Goal: Transaction & Acquisition: Download file/media

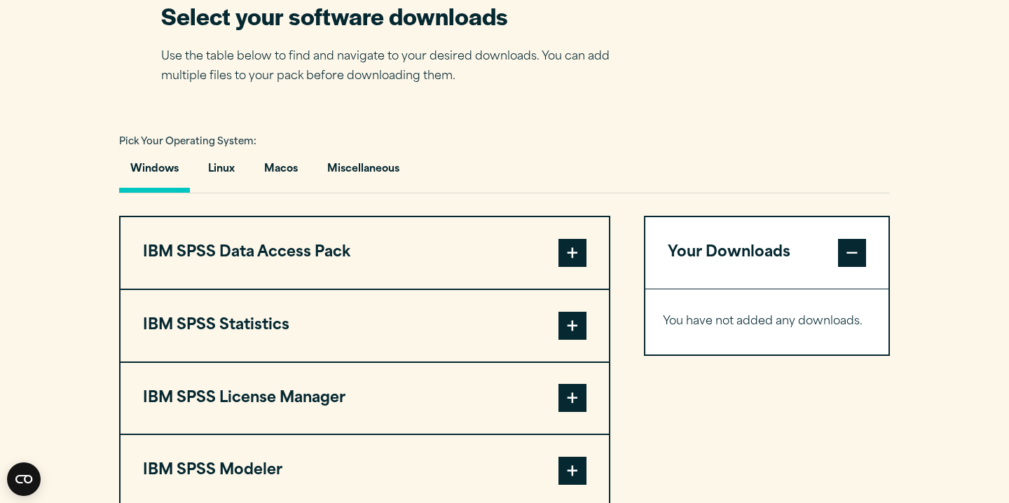
scroll to position [919, 0]
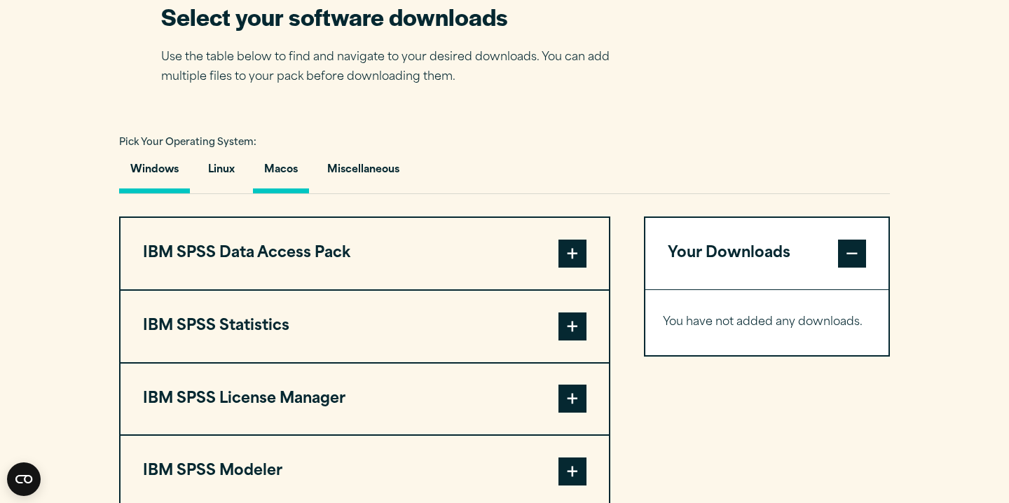
click at [275, 173] on button "Macos" at bounding box center [281, 173] width 56 height 40
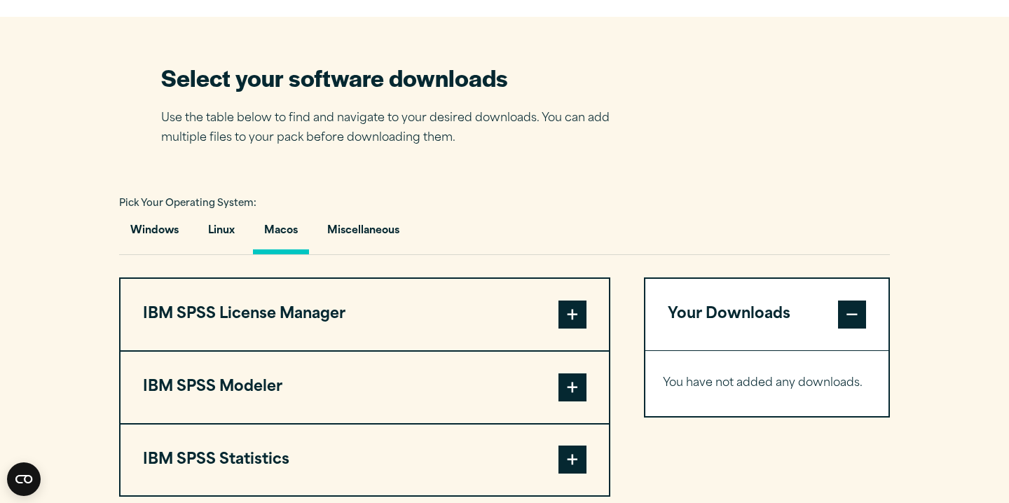
scroll to position [856, 0]
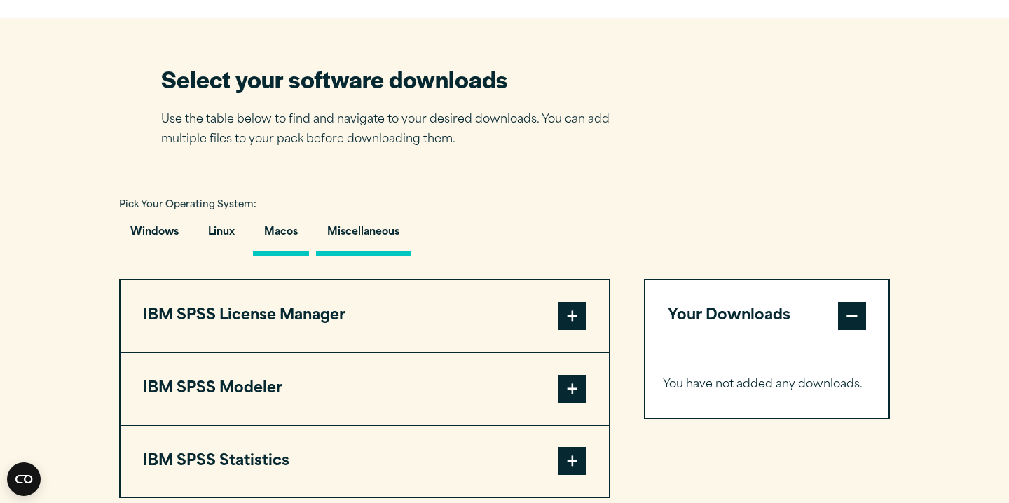
click at [369, 223] on button "Miscellaneous" at bounding box center [363, 236] width 95 height 40
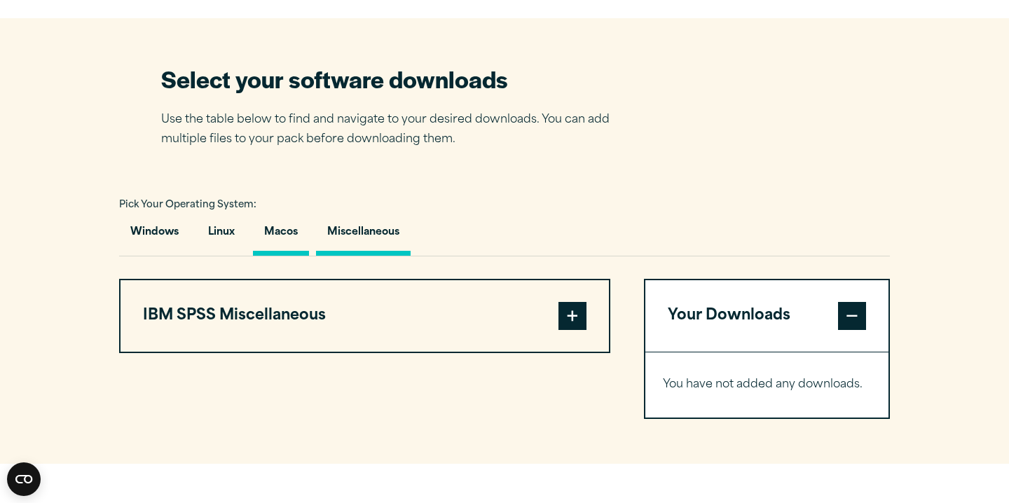
click at [286, 233] on button "Macos" at bounding box center [281, 236] width 56 height 40
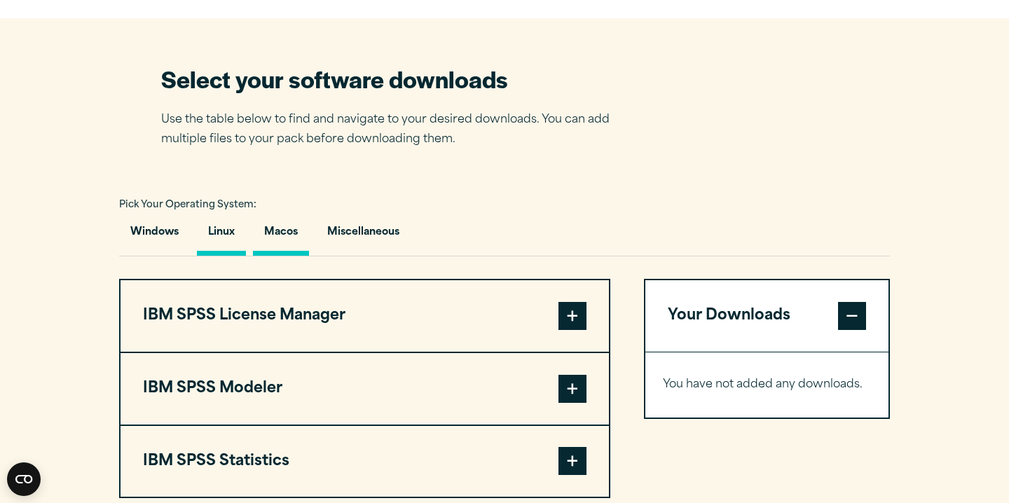
click at [221, 228] on button "Linux" at bounding box center [221, 236] width 49 height 40
click at [165, 231] on button "Windows" at bounding box center [154, 236] width 71 height 40
click at [230, 231] on button "Linux" at bounding box center [221, 236] width 49 height 40
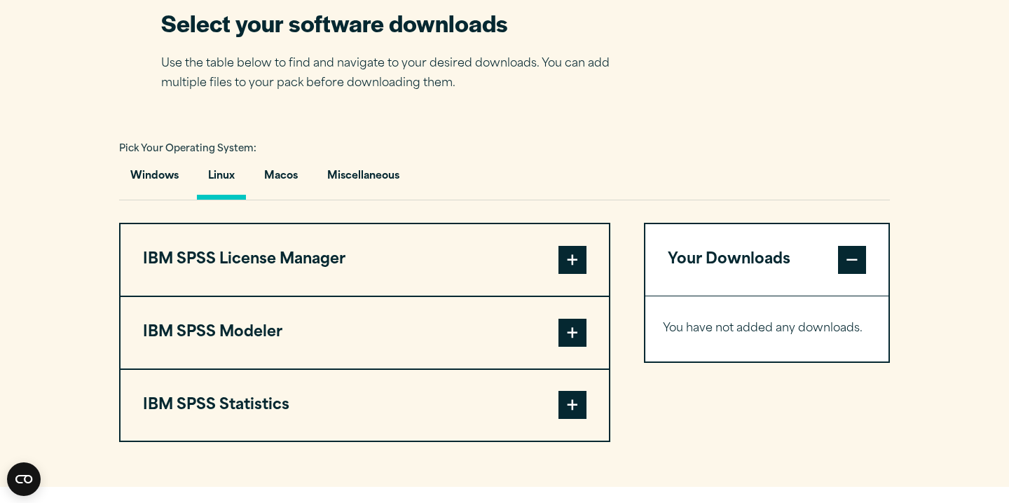
scroll to position [910, 0]
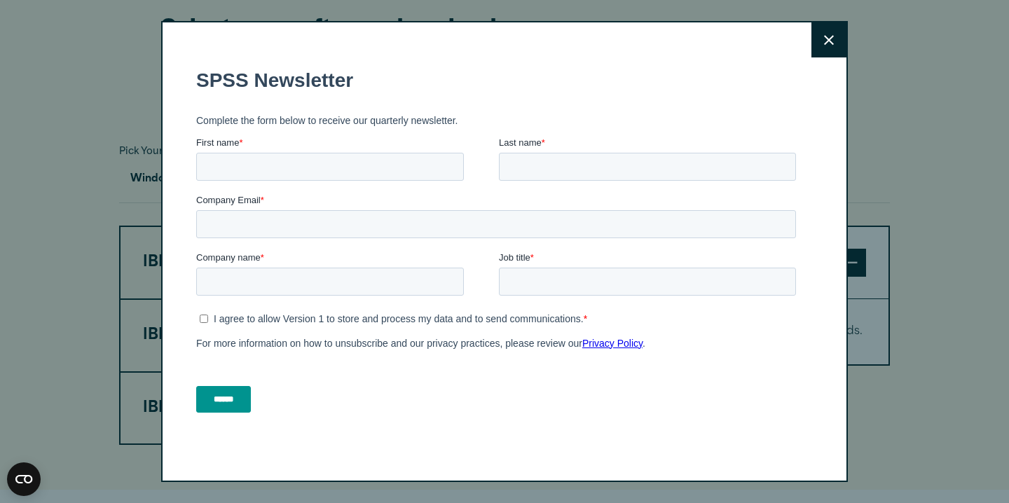
click at [287, 167] on div "First name *" at bounding box center [347, 158] width 303 height 45
click at [820, 40] on button "Close" at bounding box center [829, 39] width 35 height 35
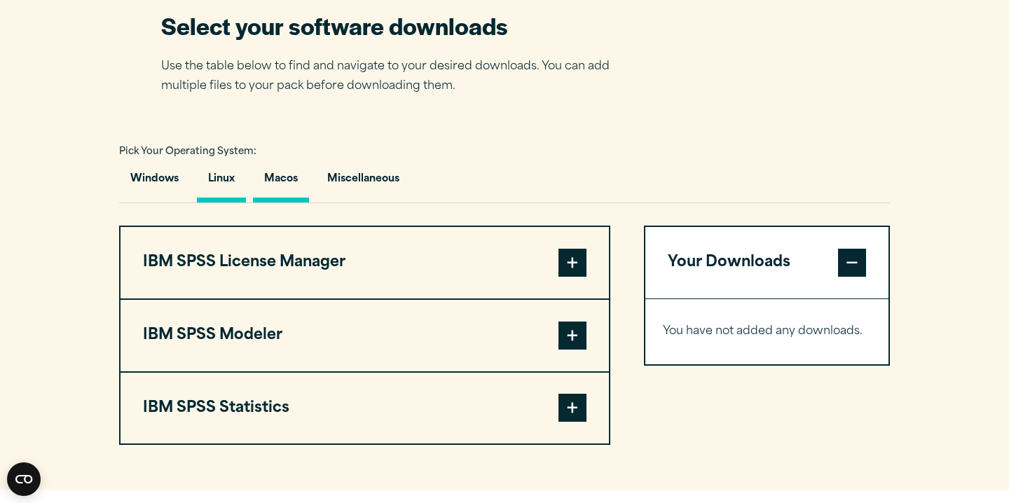
click at [269, 184] on button "Macos" at bounding box center [281, 183] width 56 height 40
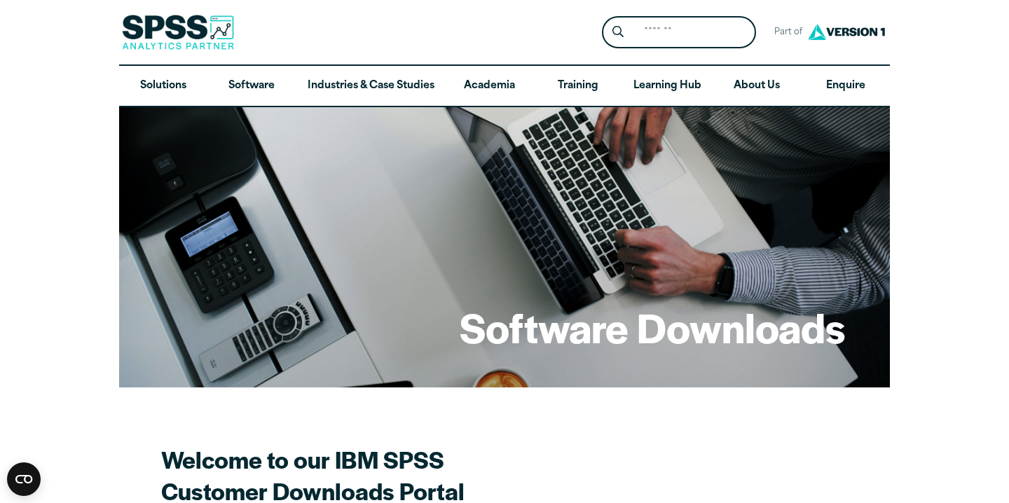
scroll to position [0, 0]
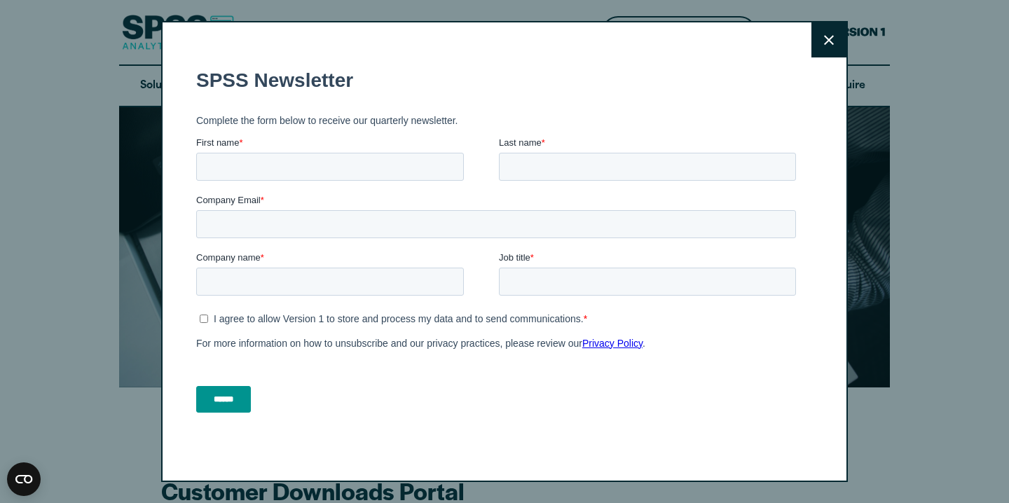
click at [828, 43] on icon at bounding box center [829, 40] width 10 height 11
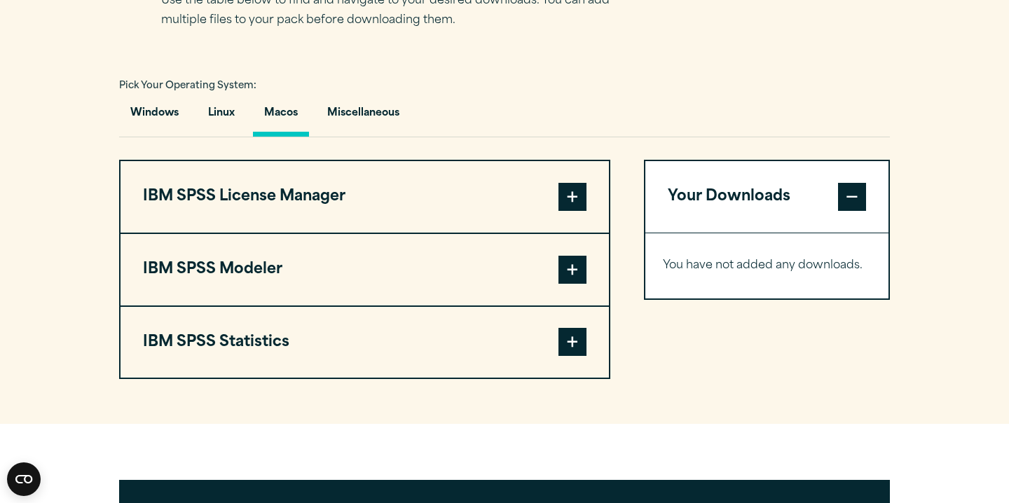
scroll to position [976, 0]
click at [572, 342] on span at bounding box center [573, 342] width 28 height 28
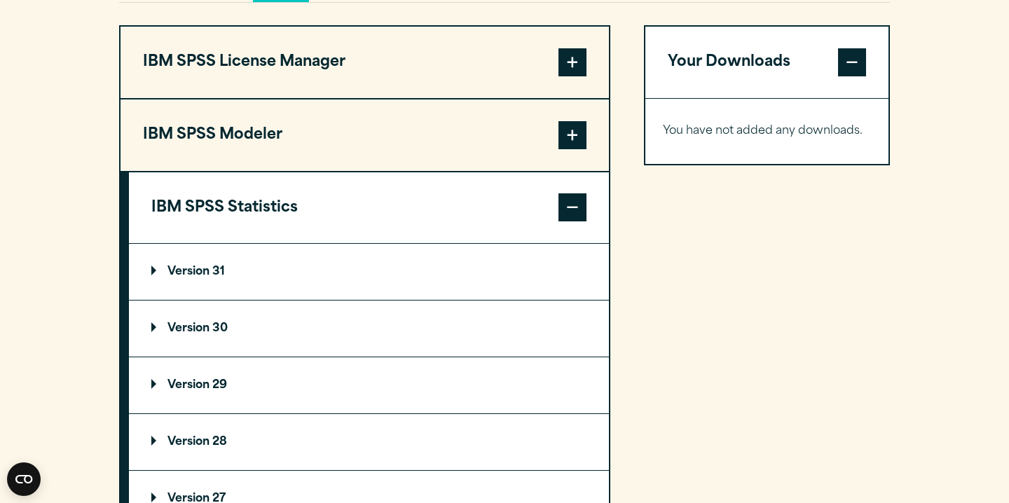
scroll to position [1116, 0]
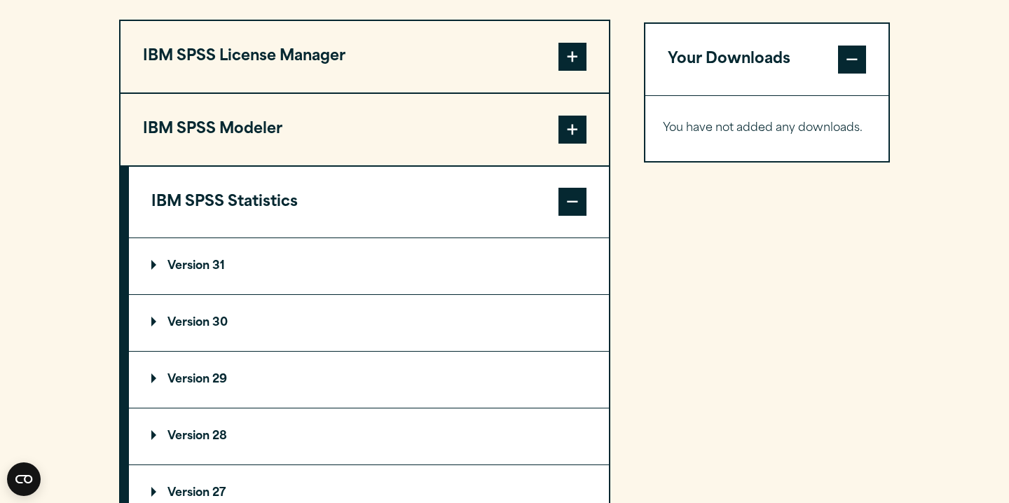
click at [245, 385] on summary "Version 29" at bounding box center [369, 380] width 480 height 56
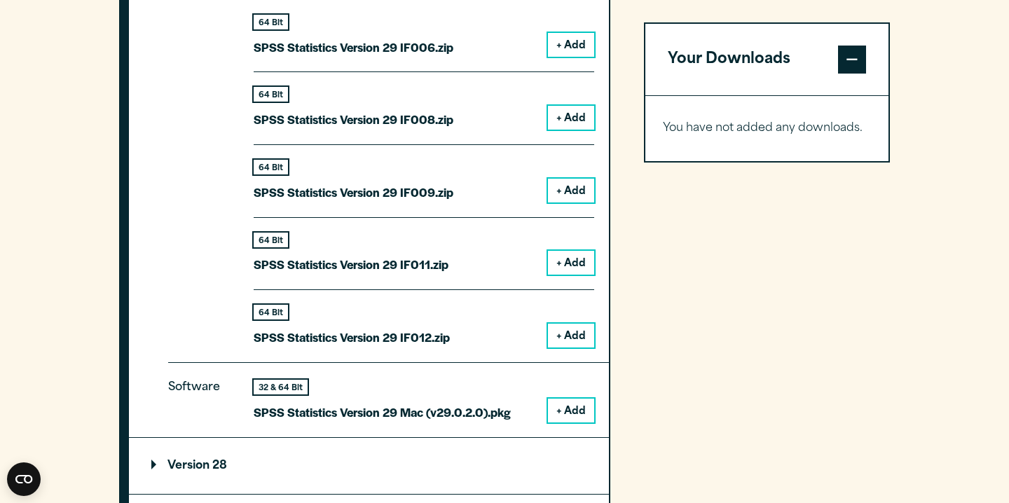
scroll to position [1818, 0]
click at [570, 398] on button "+ Add" at bounding box center [571, 410] width 46 height 24
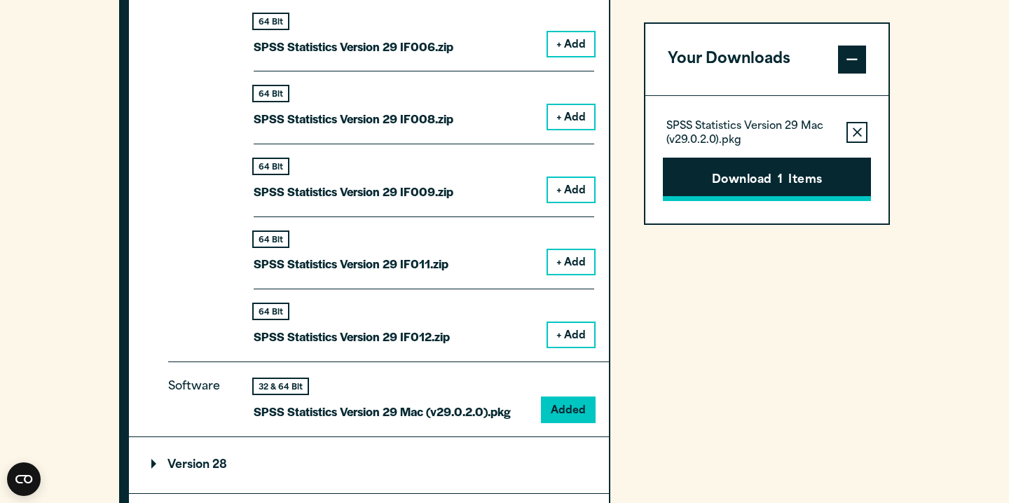
click at [777, 180] on button "Download 1 Items" at bounding box center [767, 179] width 208 height 43
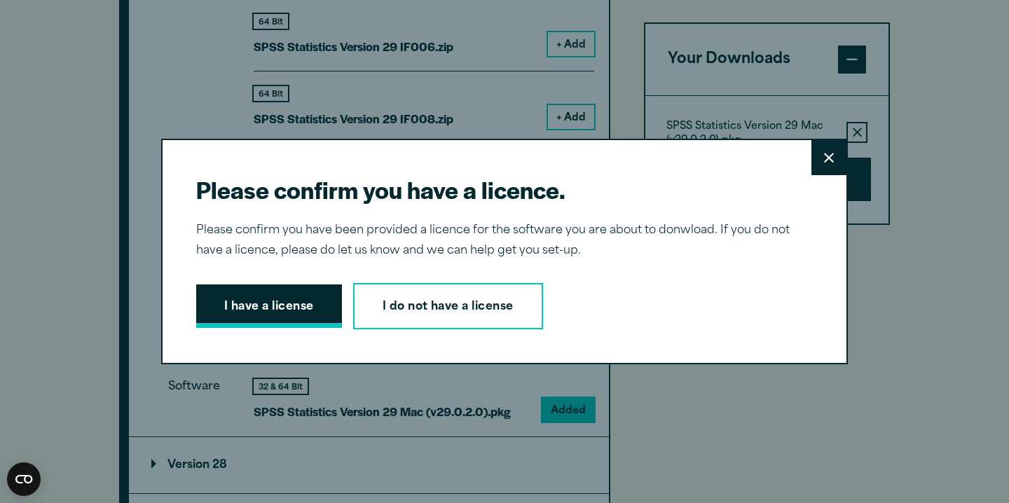
click at [290, 308] on button "I have a license" at bounding box center [269, 306] width 146 height 43
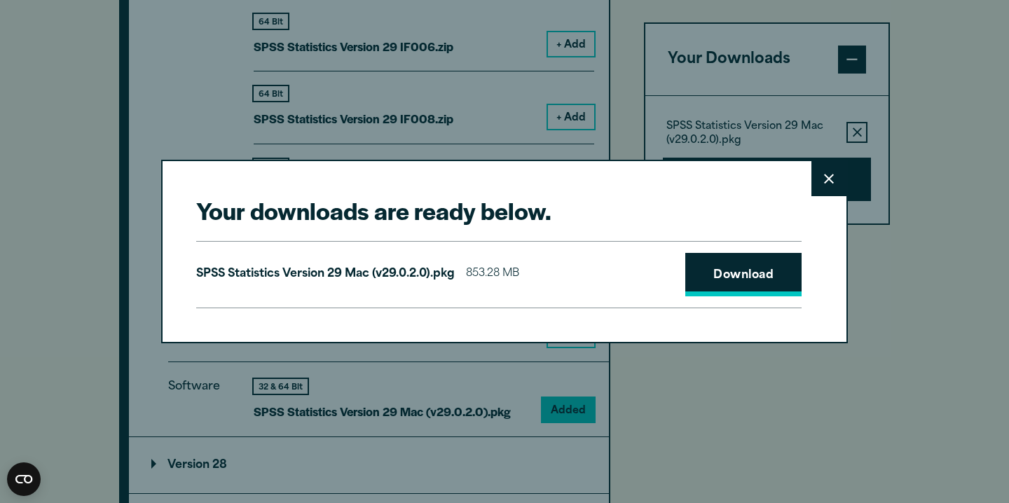
click at [728, 266] on link "Download" at bounding box center [743, 274] width 116 height 43
click at [821, 181] on button "Close" at bounding box center [829, 178] width 35 height 35
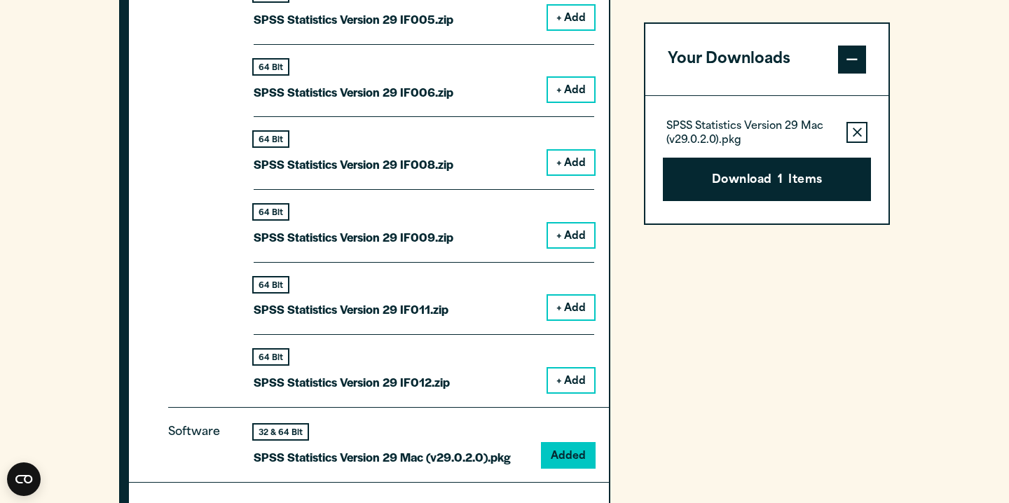
scroll to position [1850, 0]
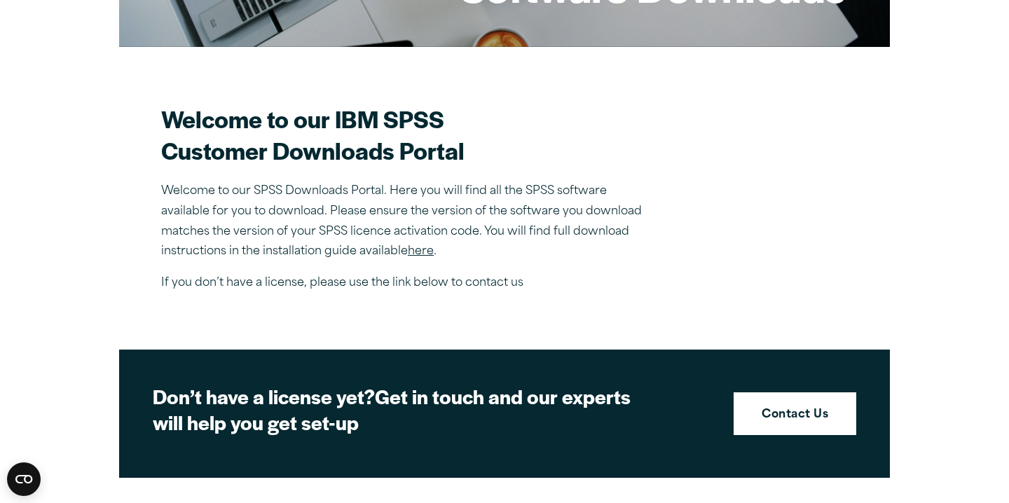
scroll to position [353, 0]
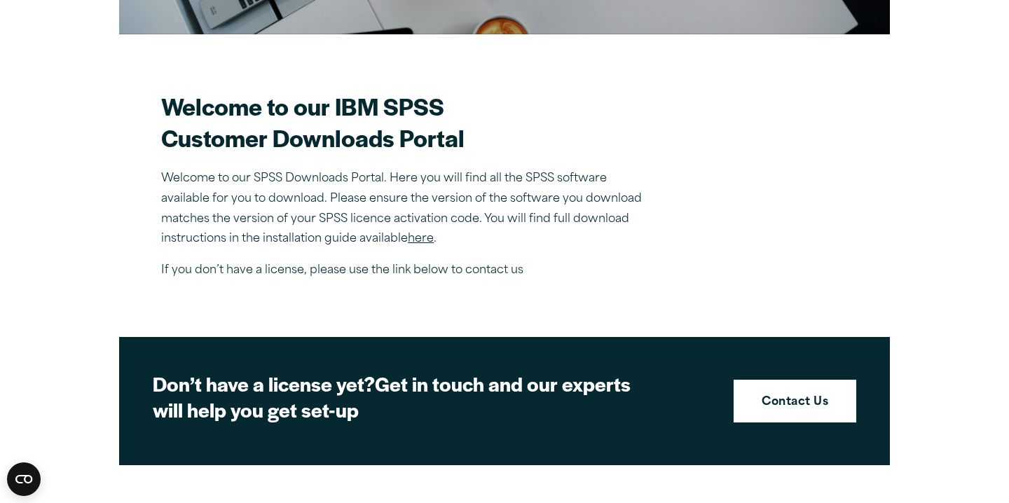
click at [423, 238] on link "here" at bounding box center [421, 238] width 26 height 11
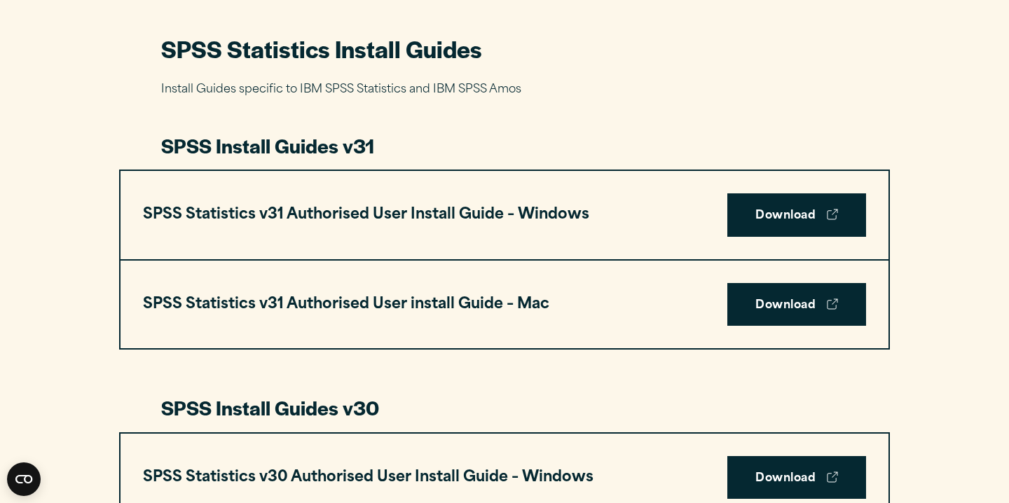
scroll to position [634, 0]
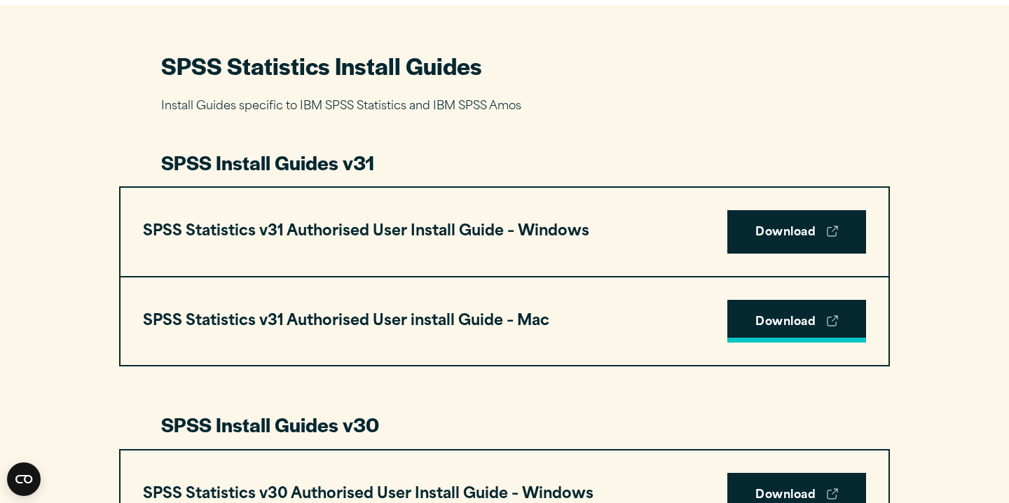
click at [779, 317] on link "Download" at bounding box center [796, 321] width 139 height 43
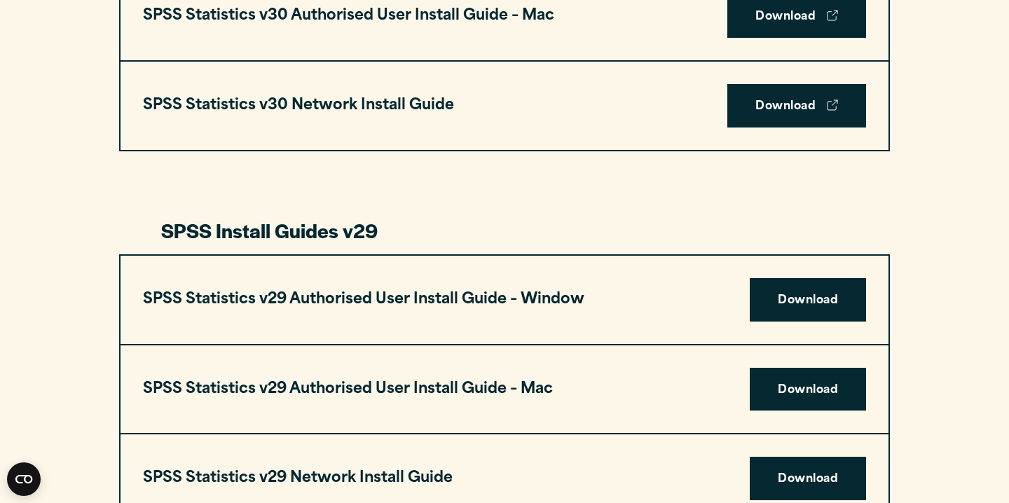
scroll to position [1201, 0]
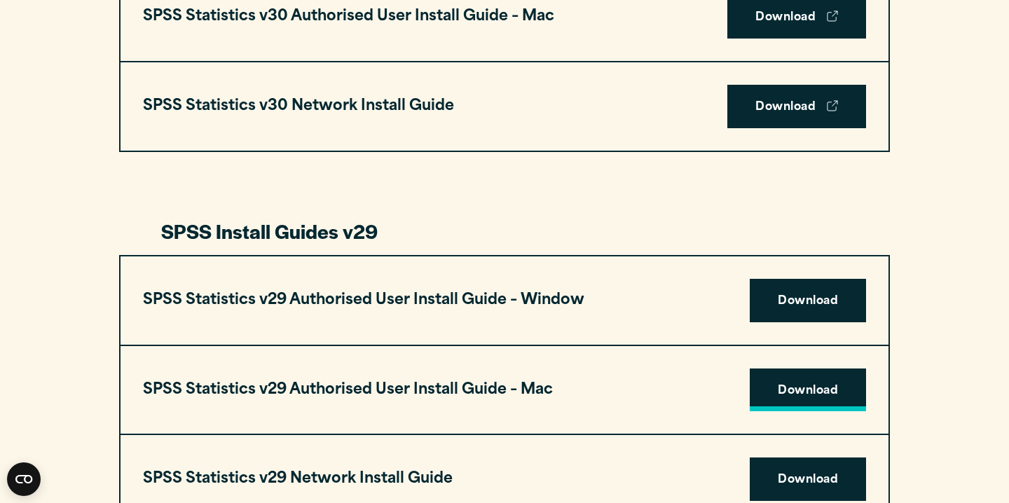
click at [789, 381] on link "Download" at bounding box center [808, 390] width 116 height 43
